Goal: Task Accomplishment & Management: Manage account settings

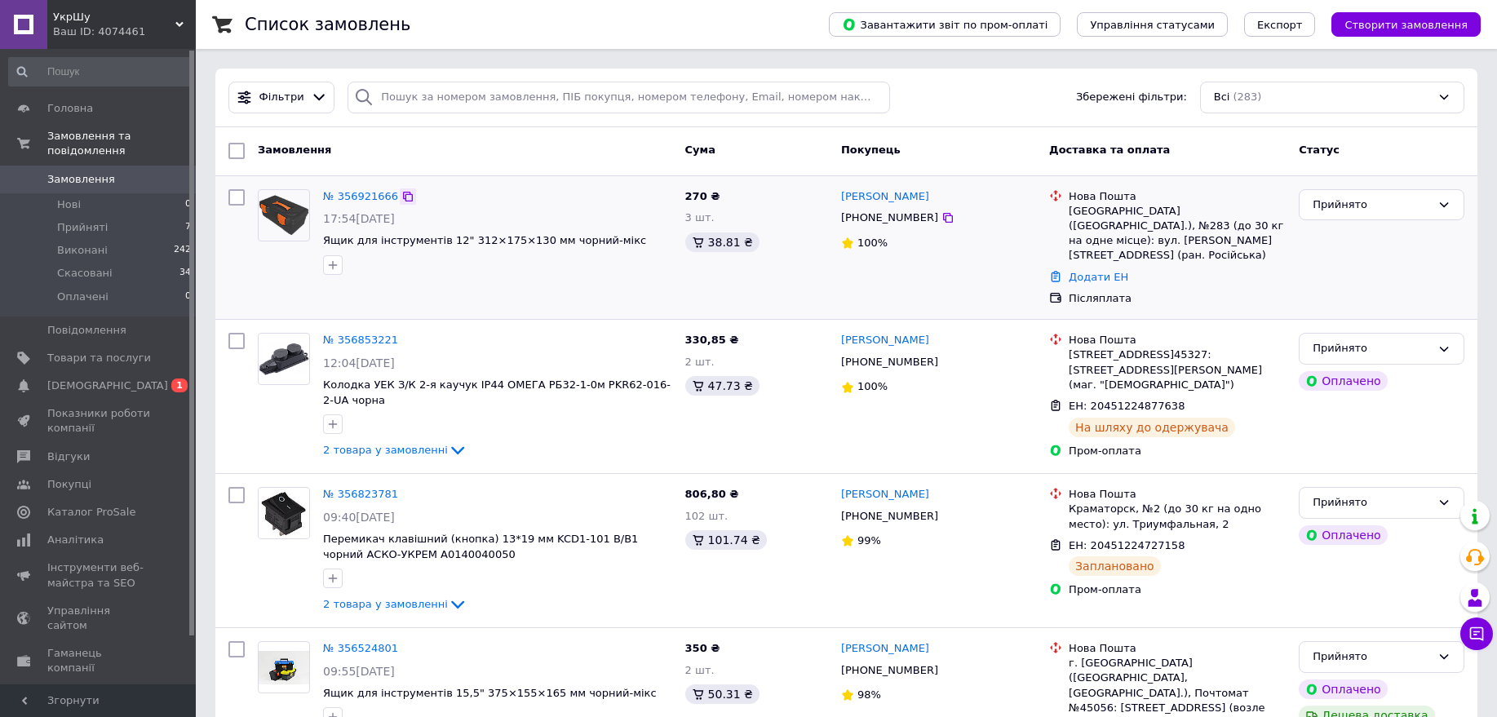
click at [401, 197] on icon at bounding box center [407, 196] width 13 height 13
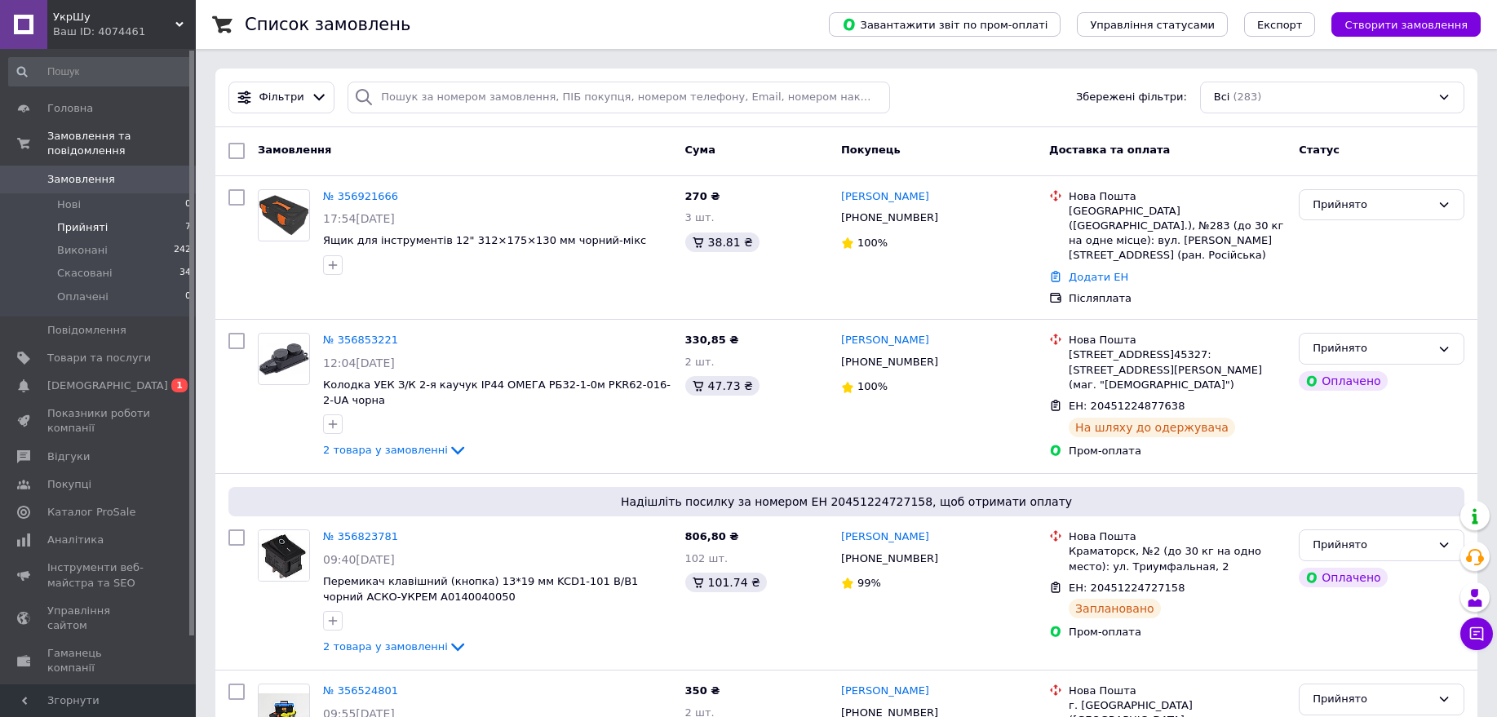
click at [135, 218] on li "Прийняті 7" at bounding box center [100, 227] width 201 height 23
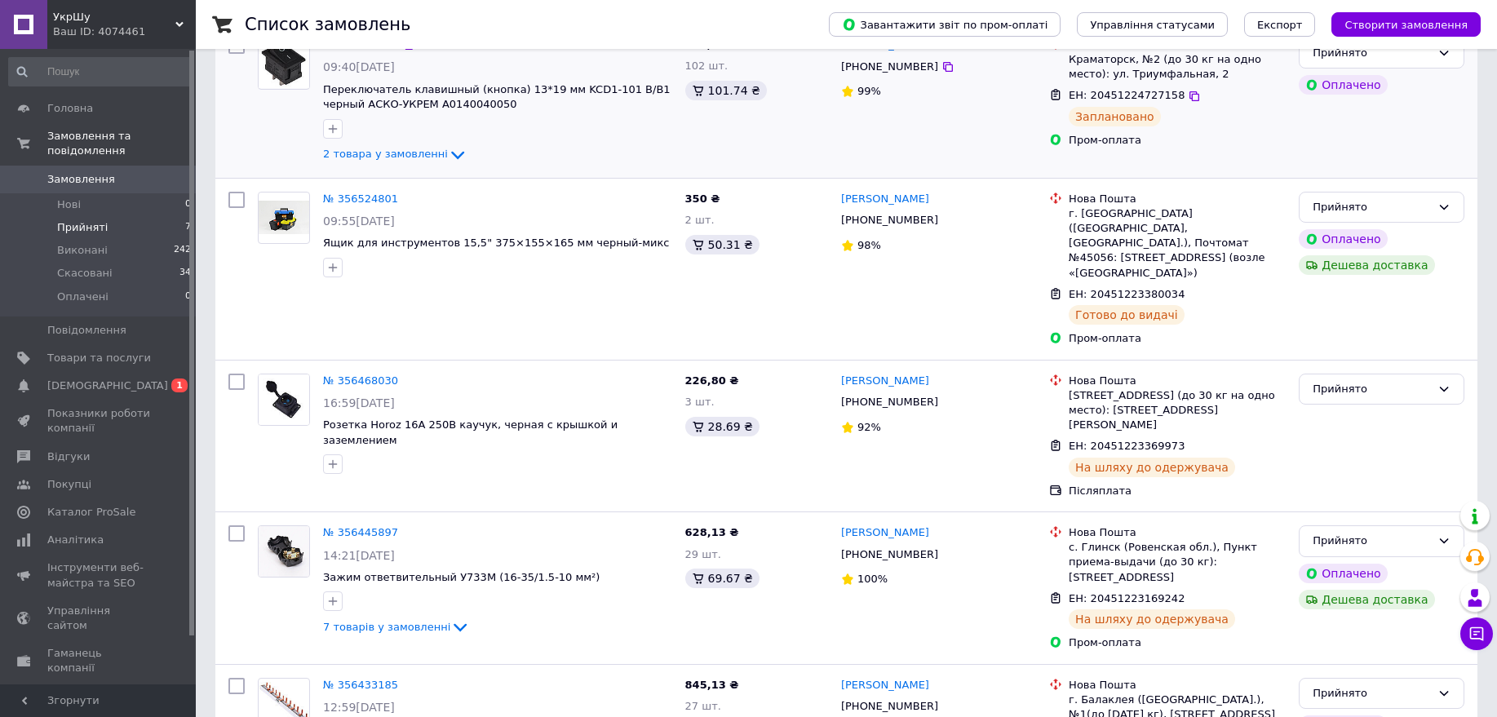
scroll to position [598, 0]
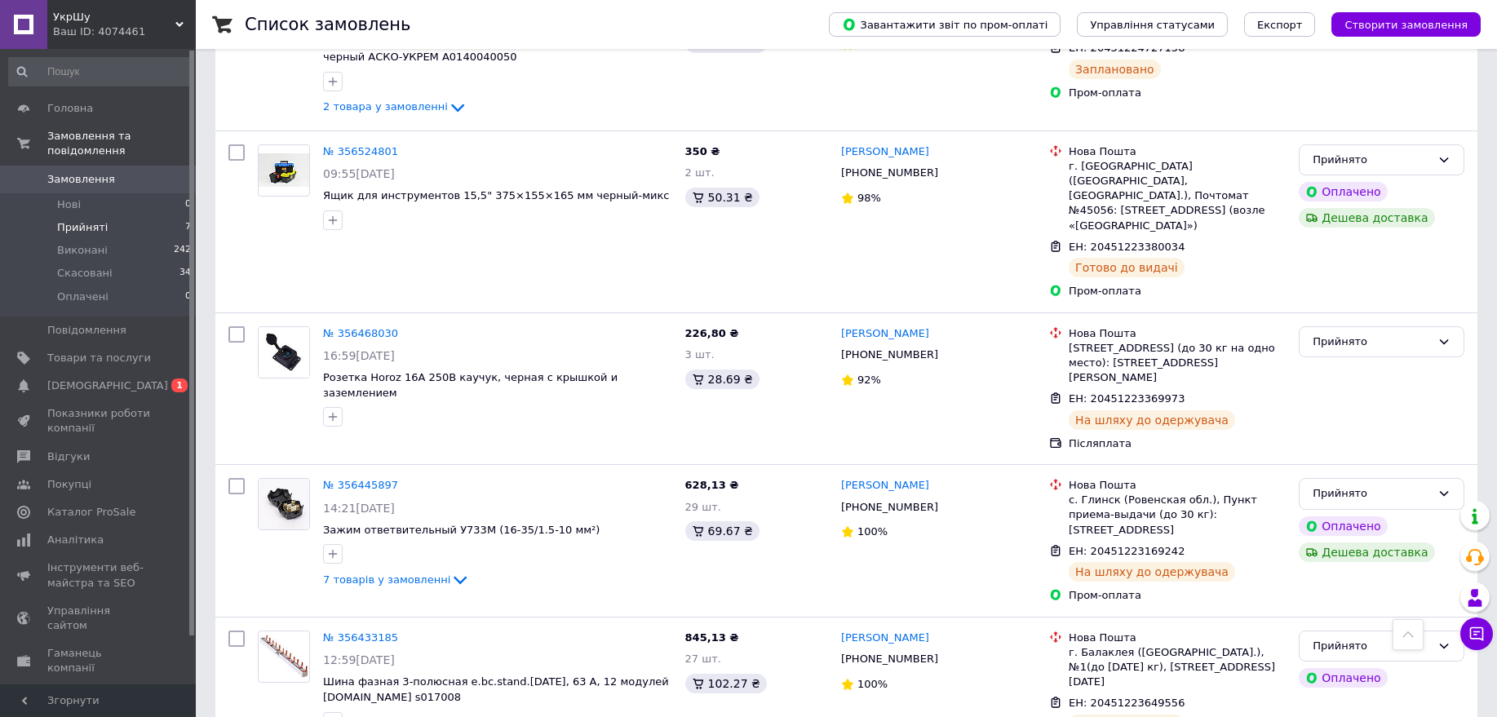
click at [128, 216] on li "Прийняті 7" at bounding box center [100, 227] width 201 height 23
click at [126, 246] on li "Виконані 242" at bounding box center [100, 250] width 201 height 23
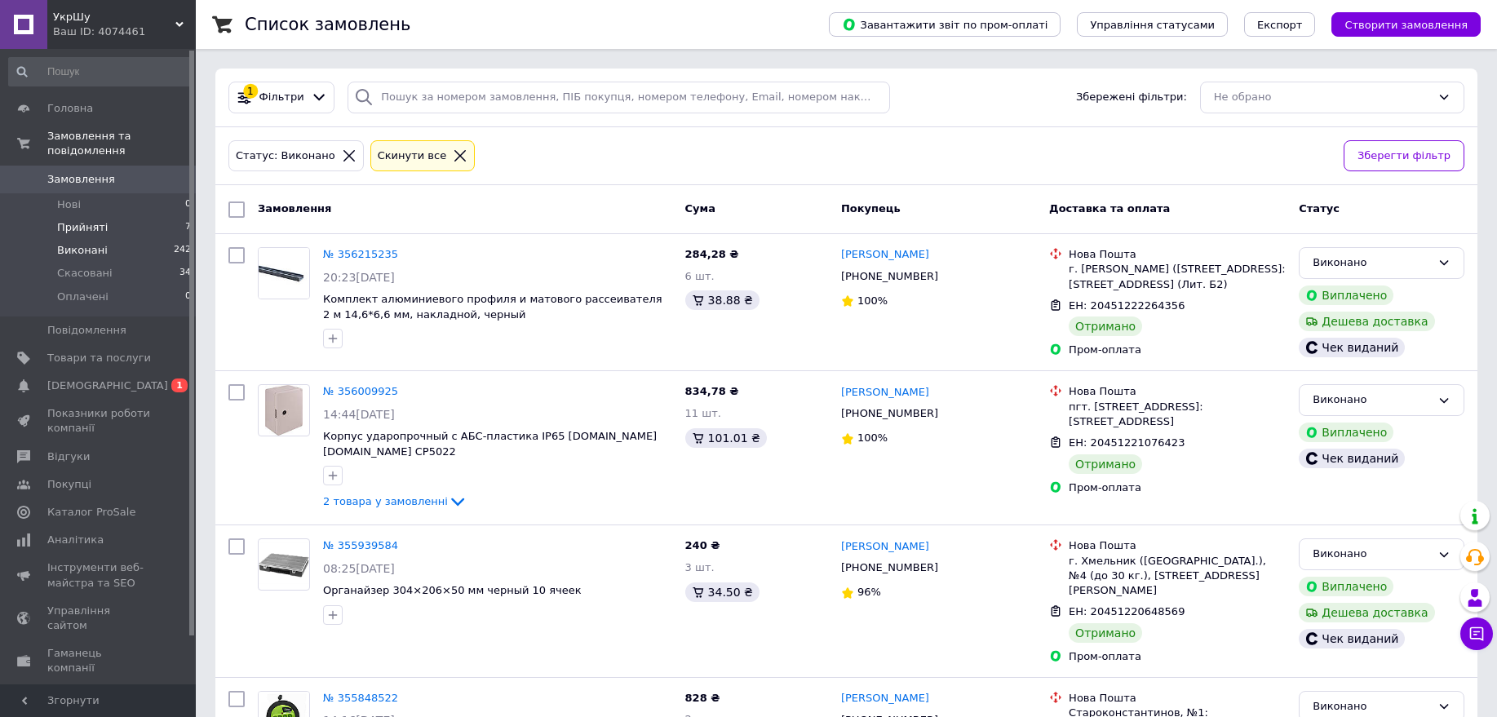
click at [106, 216] on li "Прийняті 7" at bounding box center [100, 227] width 201 height 23
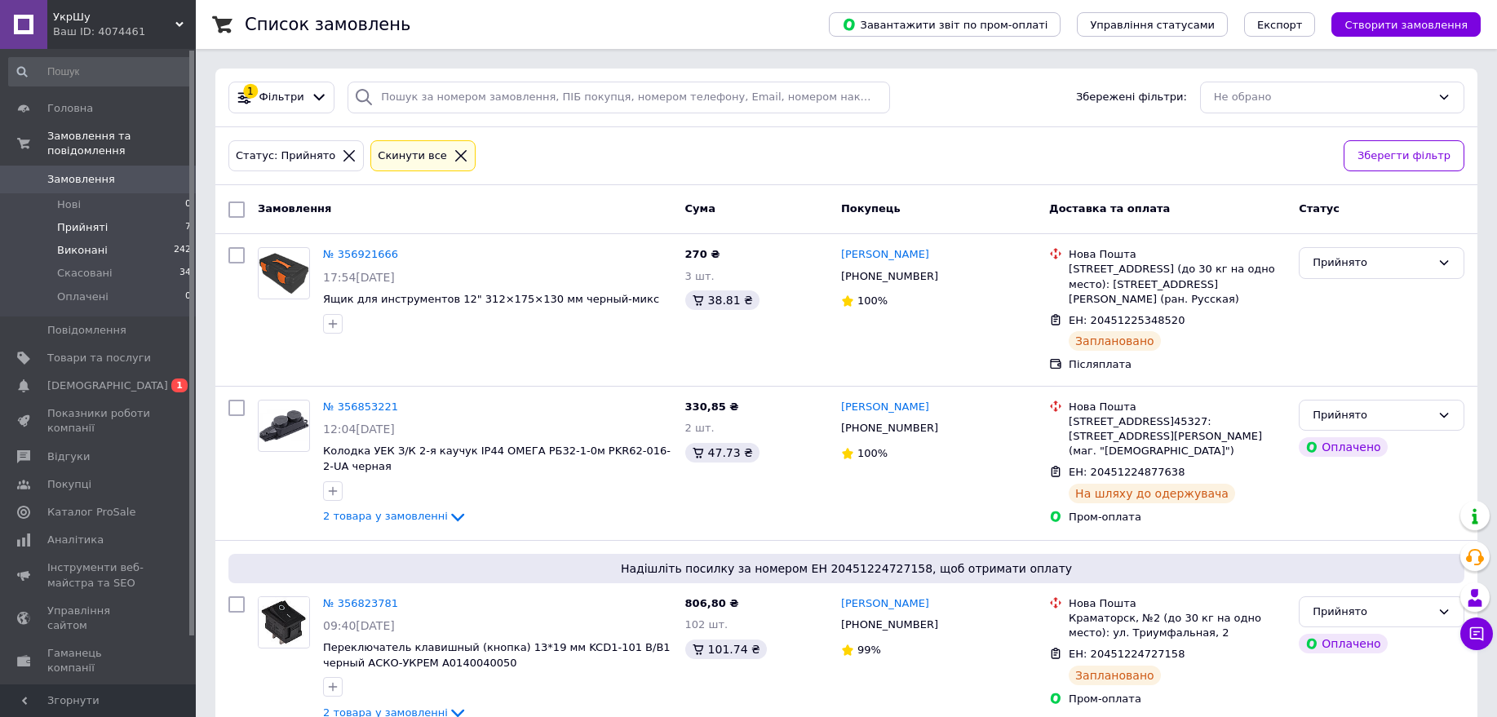
click at [123, 241] on li "Виконані 242" at bounding box center [100, 250] width 201 height 23
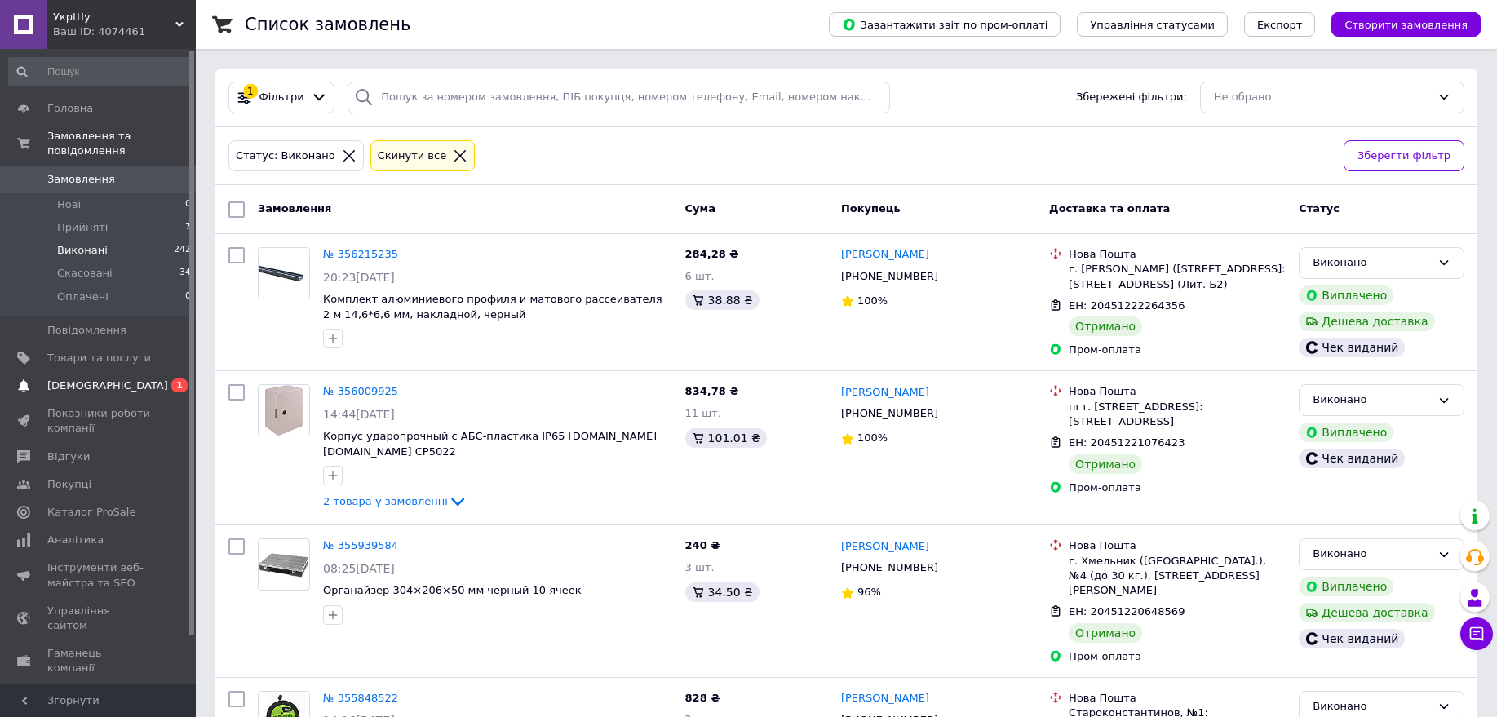
click at [154, 379] on span "0 1" at bounding box center [173, 386] width 45 height 15
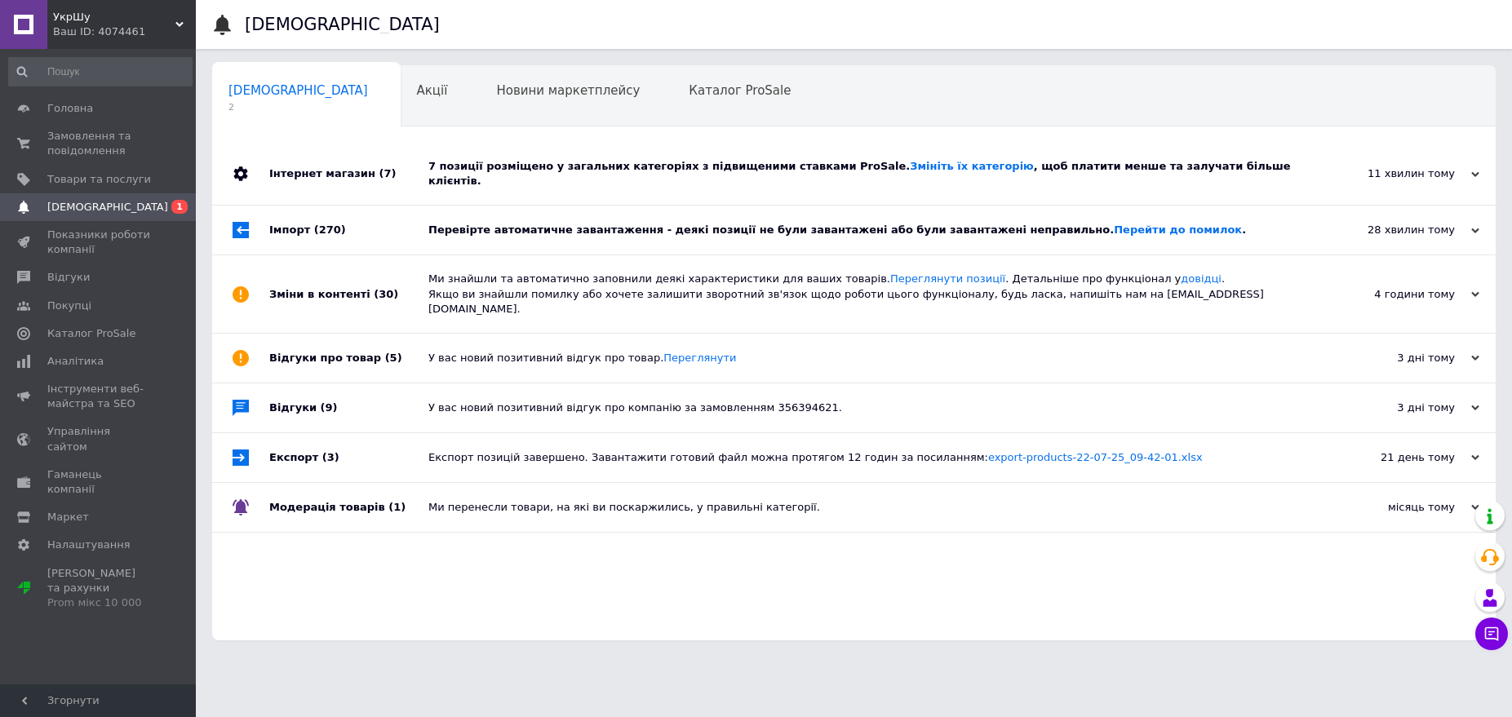
click at [431, 184] on div "7 позиції розміщено у загальних категоріях з підвищеними ставками ProSale. Змін…" at bounding box center [872, 174] width 888 height 62
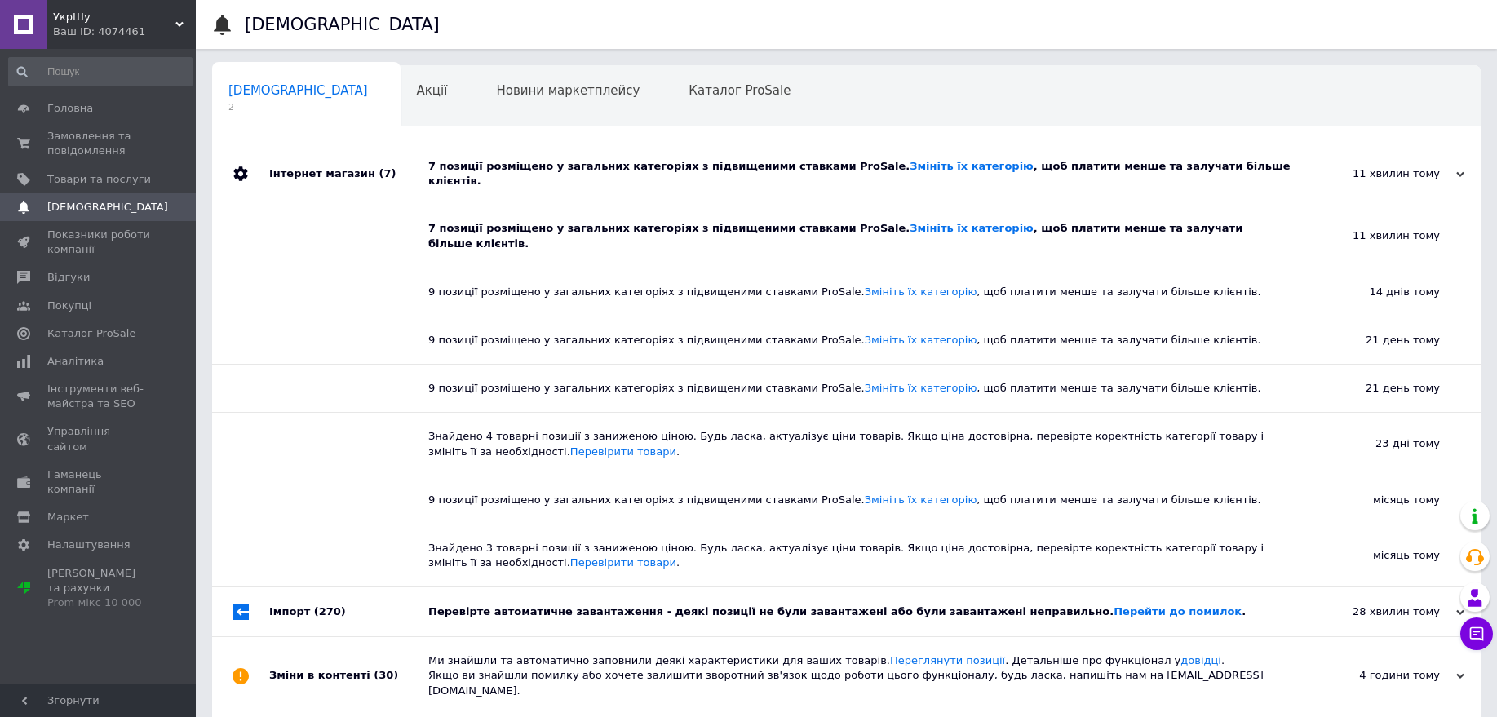
click at [431, 184] on div "7 позиції розміщено у загальних категоріях з підвищеними ставками ProSale. Змін…" at bounding box center [864, 174] width 873 height 62
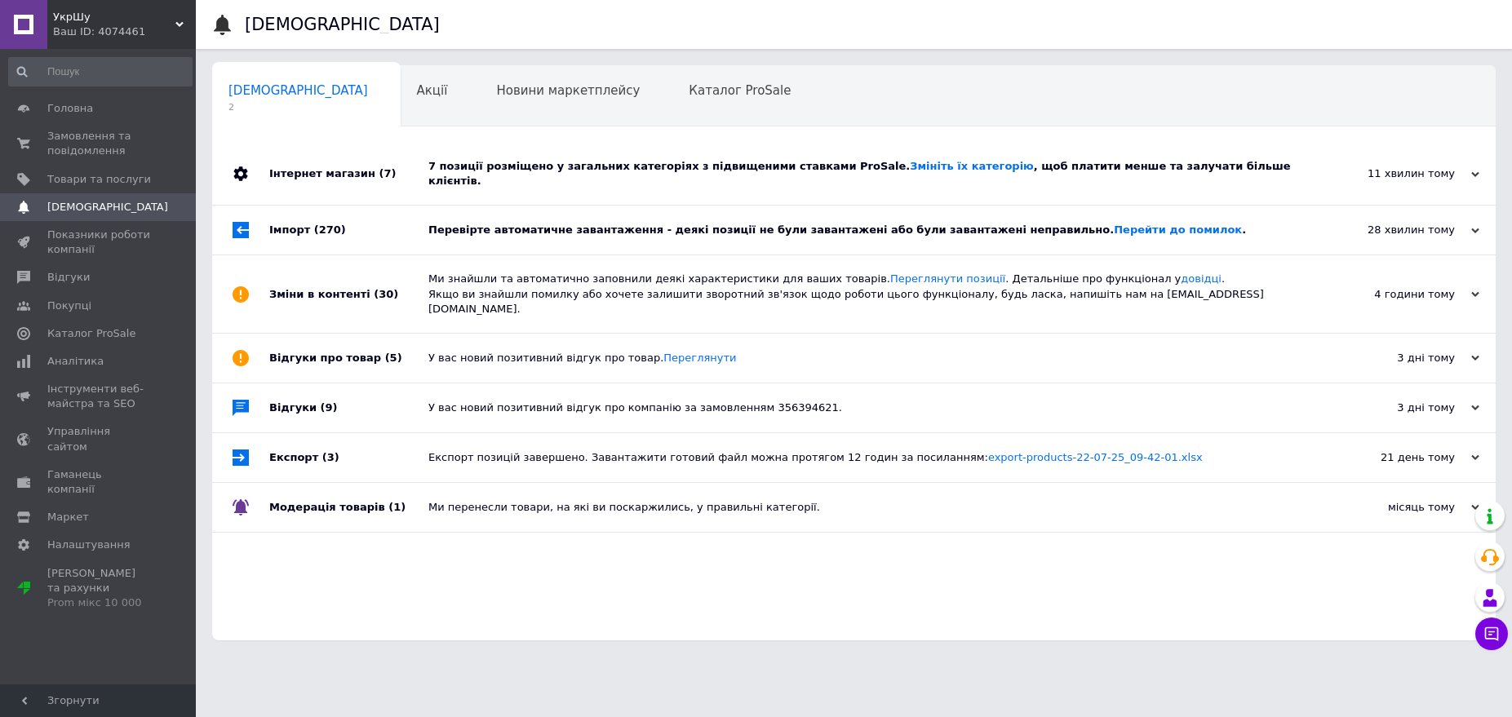
click at [390, 240] on div "Імпорт (270)" at bounding box center [348, 230] width 159 height 49
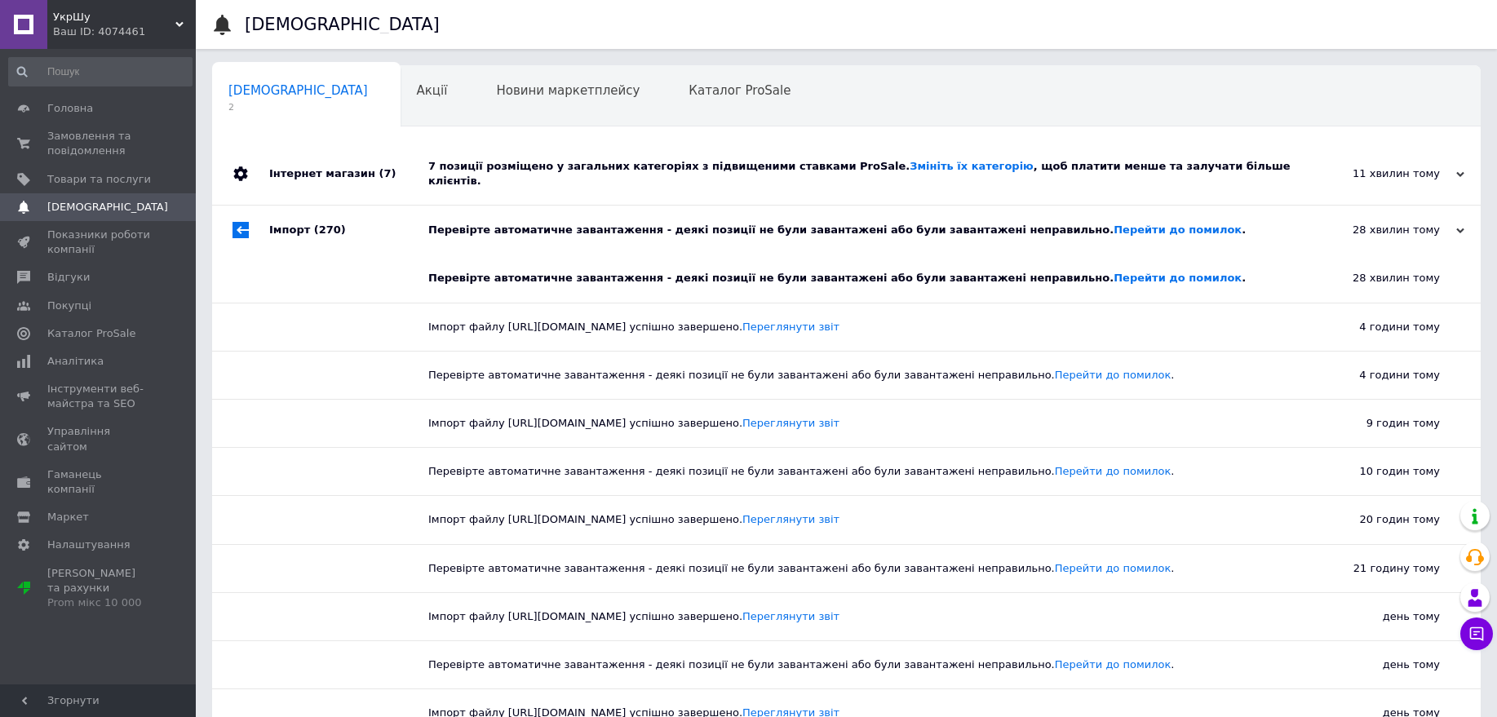
click at [390, 240] on div "Імпорт (270)" at bounding box center [348, 230] width 159 height 49
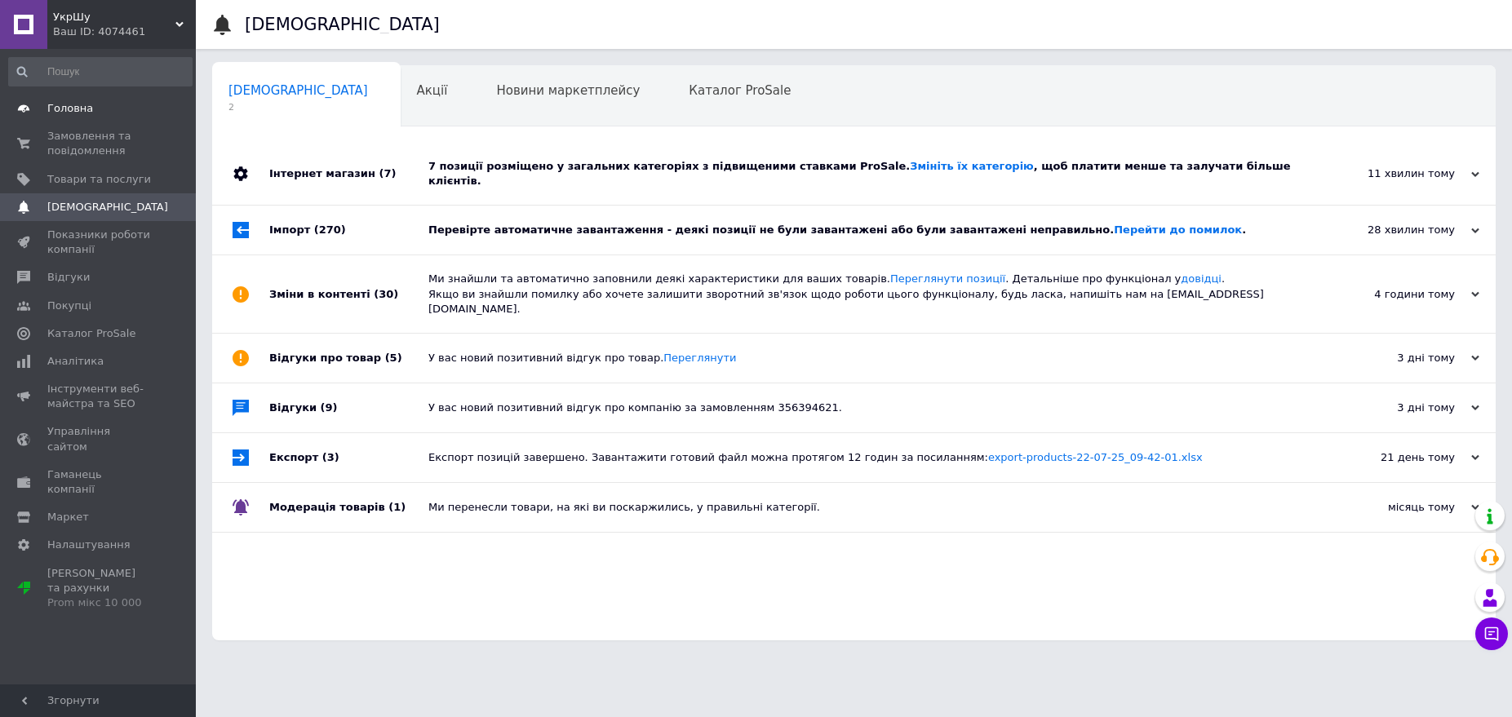
click at [102, 115] on span "Головна" at bounding box center [99, 108] width 104 height 15
